Goal: Communication & Community: Answer question/provide support

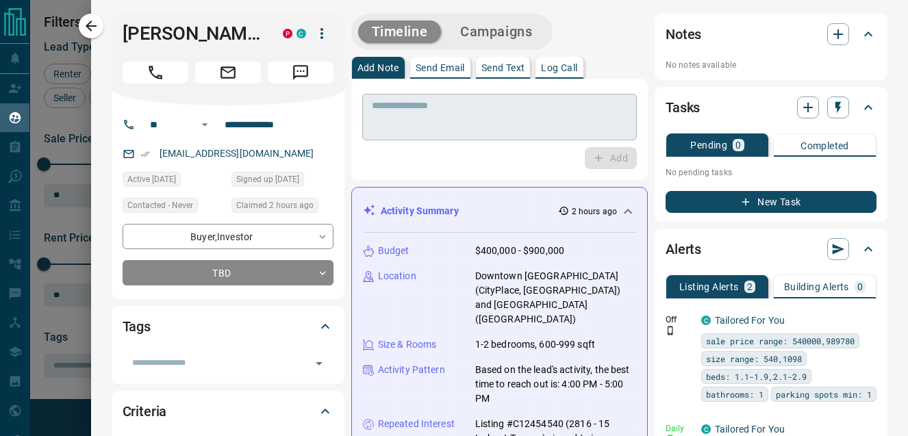
click at [457, 120] on textarea at bounding box center [499, 117] width 255 height 35
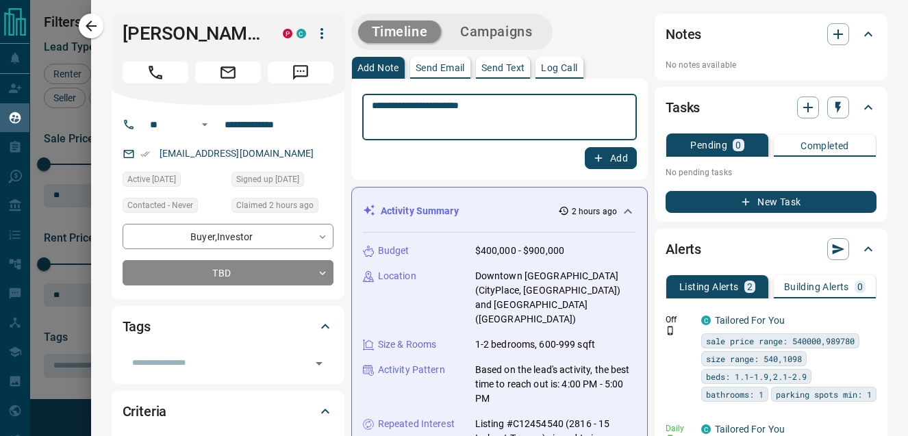
type textarea "**********"
click at [618, 166] on button "Add" at bounding box center [611, 158] width 52 height 22
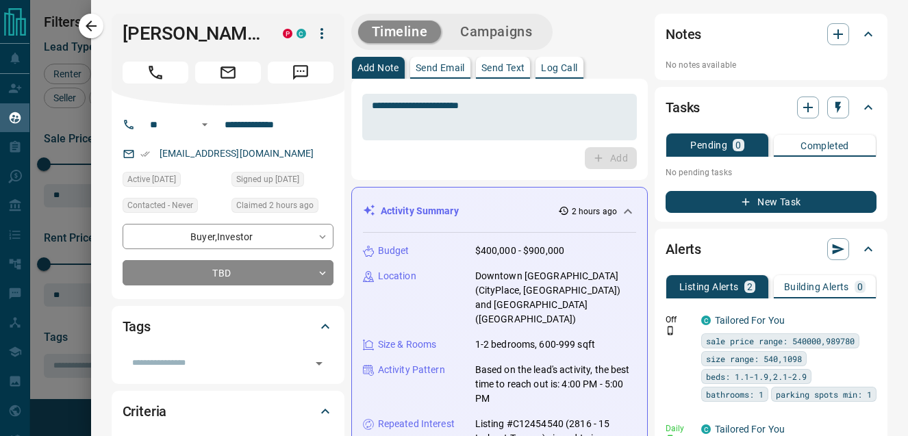
drag, startPoint x: 435, startPoint y: 74, endPoint x: 436, endPoint y: 88, distance: 13.8
click at [434, 75] on button "Send Email" at bounding box center [440, 68] width 60 height 22
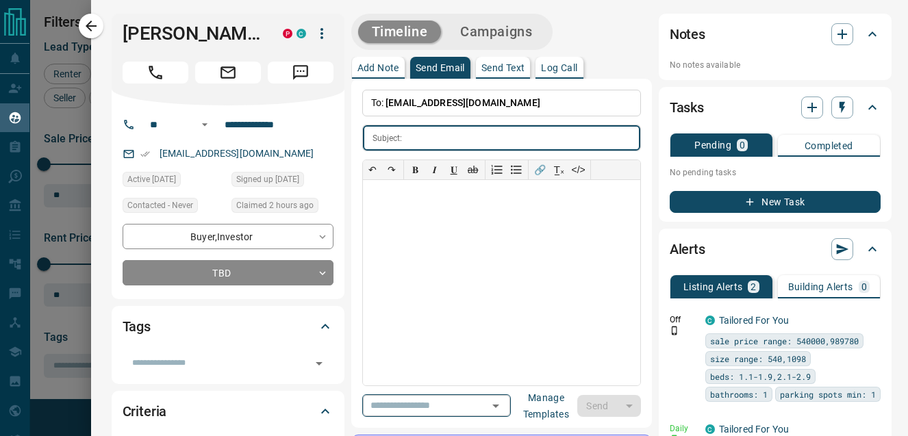
click at [411, 397] on input "text" at bounding box center [417, 405] width 104 height 17
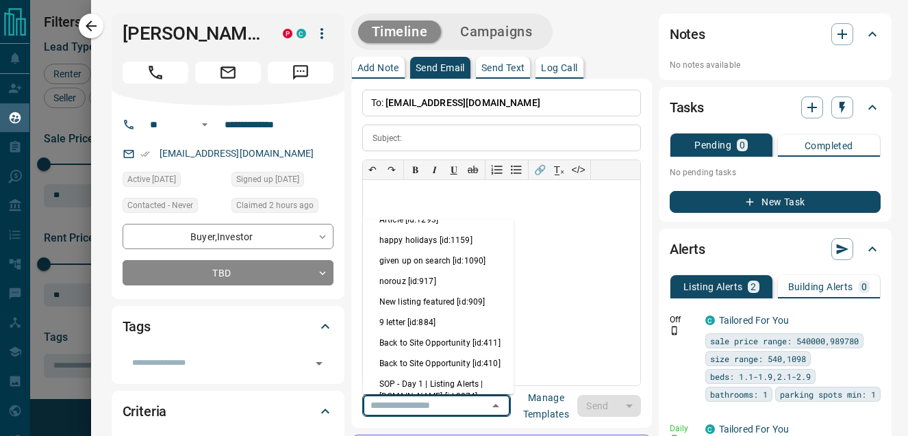
scroll to position [304, 0]
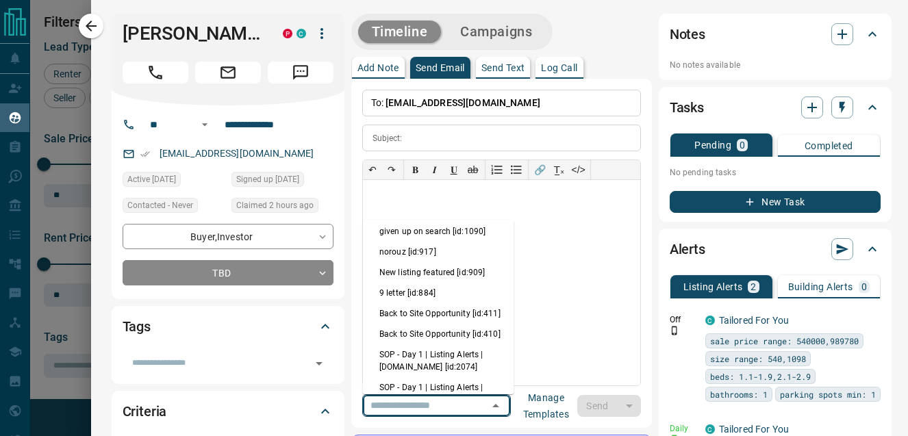
click at [421, 344] on li "SOP - Day 1 | Listing Alerts | [DOMAIN_NAME] [id:2074]" at bounding box center [438, 360] width 151 height 33
type input "**********"
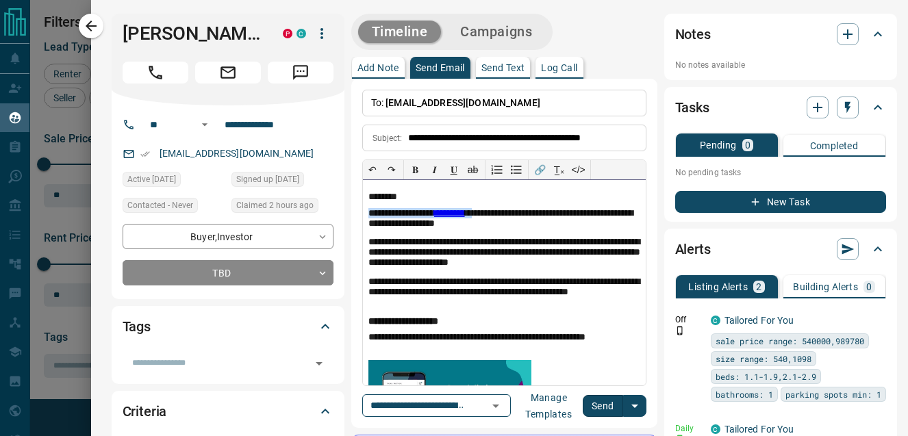
drag, startPoint x: 495, startPoint y: 216, endPoint x: 348, endPoint y: 204, distance: 147.7
click at [605, 404] on button "Send" at bounding box center [603, 406] width 40 height 22
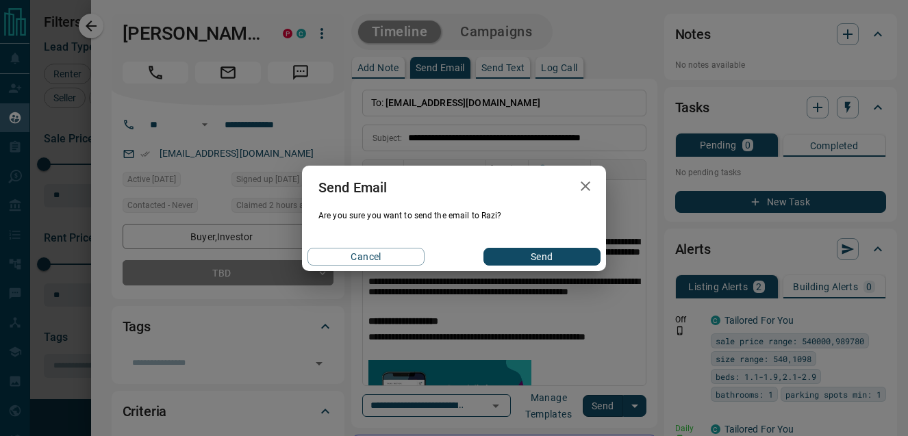
click at [551, 259] on button "Send" at bounding box center [541, 257] width 117 height 18
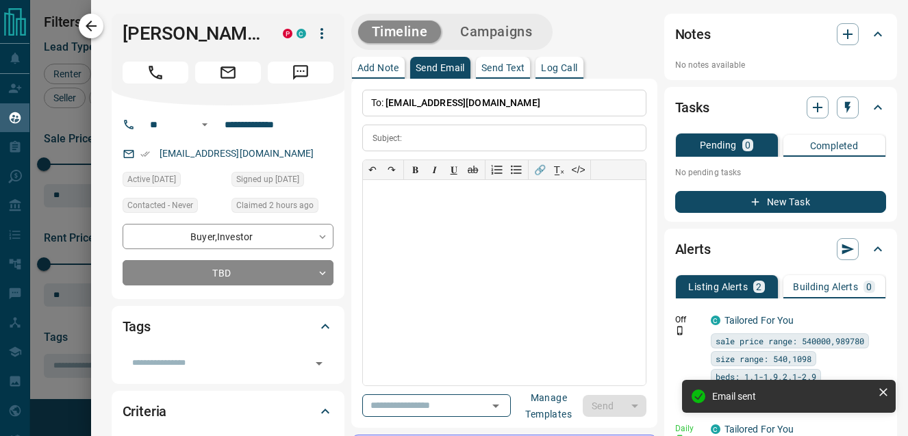
click at [90, 29] on icon "button" at bounding box center [91, 26] width 11 height 11
